Goal: Task Accomplishment & Management: Manage account settings

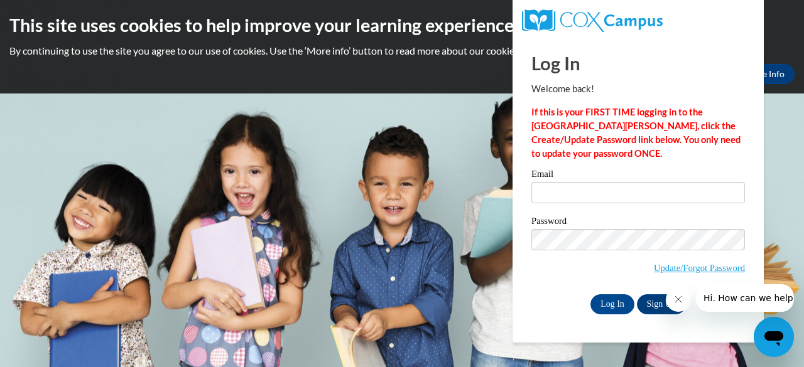
click at [544, 300] on div "Log In Sign Up" at bounding box center [638, 305] width 214 height 20
click at [654, 190] on input "Email" at bounding box center [638, 192] width 214 height 21
type input "e049314@muscogee.k12.ga.us"
click at [612, 307] on input "Log In" at bounding box center [612, 305] width 44 height 20
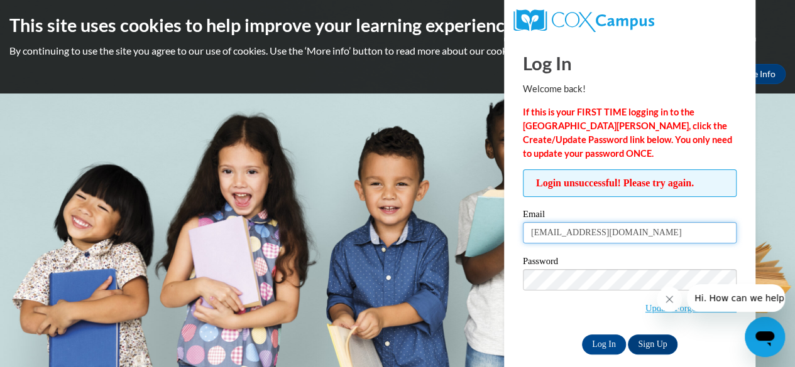
click at [587, 237] on input "[EMAIL_ADDRESS][DOMAIN_NAME]" at bounding box center [630, 232] width 214 height 21
click at [726, 214] on label "Email" at bounding box center [630, 216] width 214 height 13
click at [726, 222] on input "[EMAIL_ADDRESS][DOMAIN_NAME]" at bounding box center [630, 232] width 214 height 21
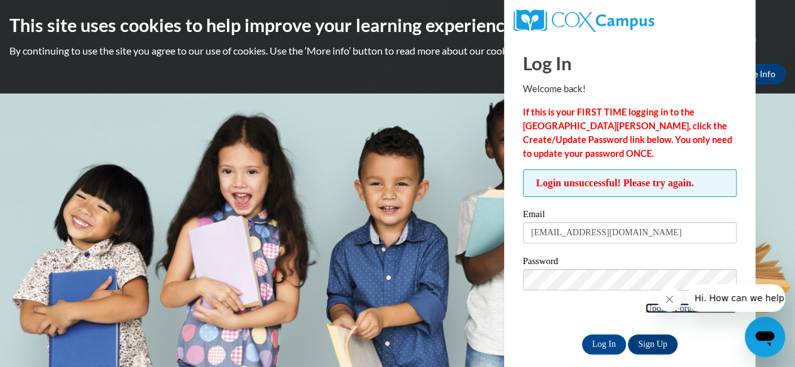
click at [646, 309] on link "Update/Forgot Password" at bounding box center [690, 308] width 91 height 10
